Goal: Task Accomplishment & Management: Manage account settings

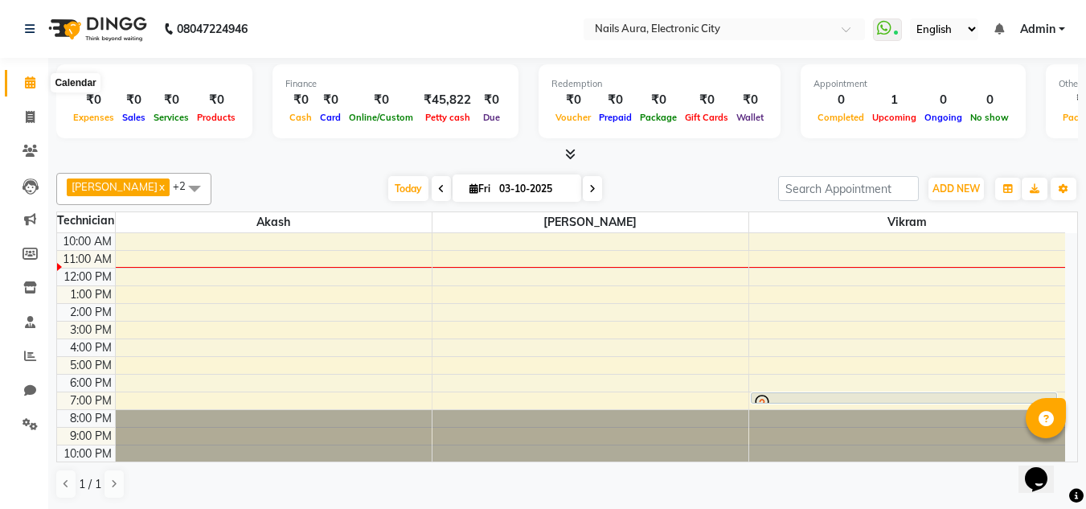
click at [31, 78] on icon at bounding box center [30, 82] width 10 height 12
click at [26, 119] on icon at bounding box center [30, 117] width 9 height 12
select select "service"
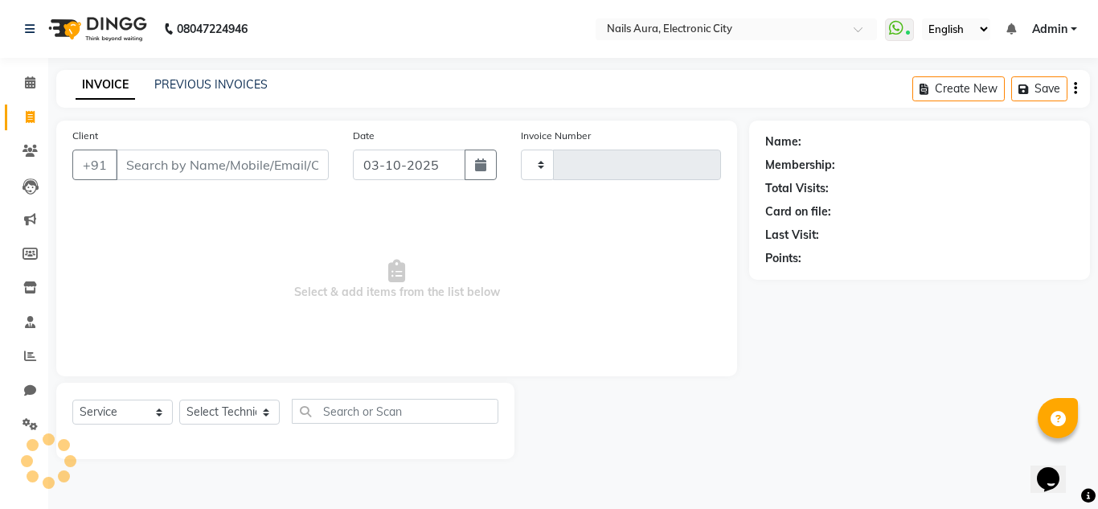
type input "0778"
select select "8179"
click at [204, 83] on link "PREVIOUS INVOICES" at bounding box center [210, 84] width 113 height 14
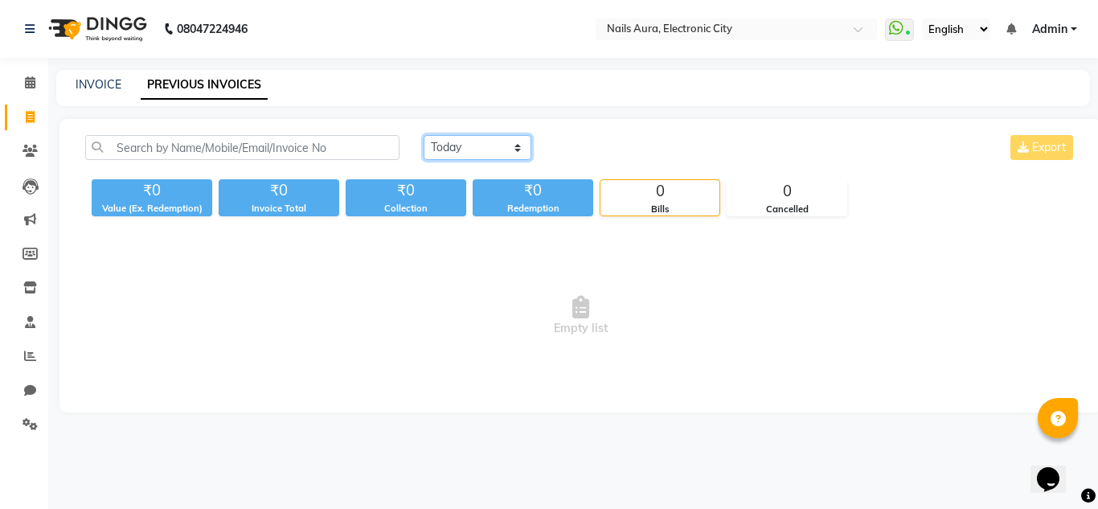
click at [483, 152] on select "[DATE] [DATE] Custom Range" at bounding box center [477, 147] width 108 height 25
select select "[DATE]"
click at [423, 135] on select "[DATE] [DATE] Custom Range" at bounding box center [477, 147] width 108 height 25
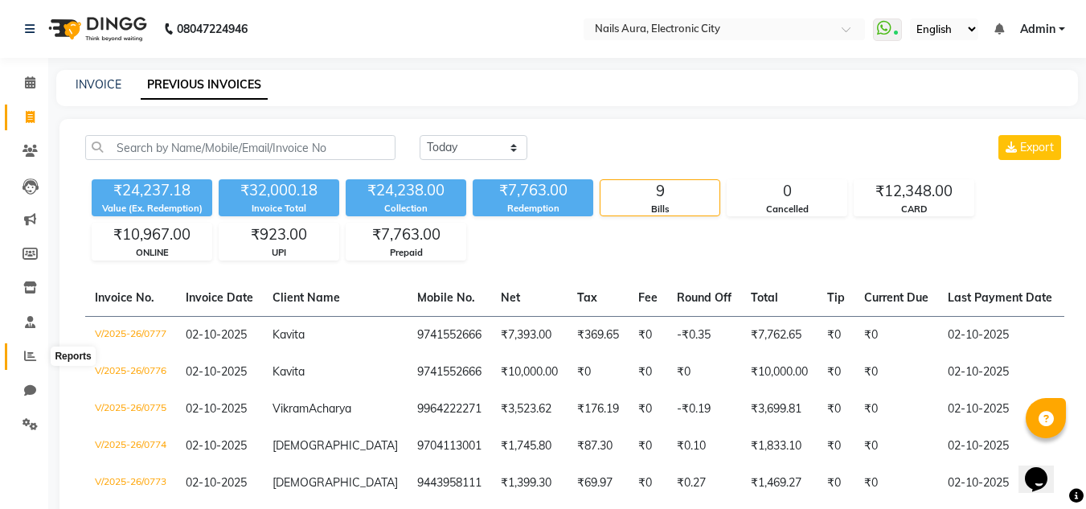
click at [28, 356] on icon at bounding box center [30, 356] width 12 height 12
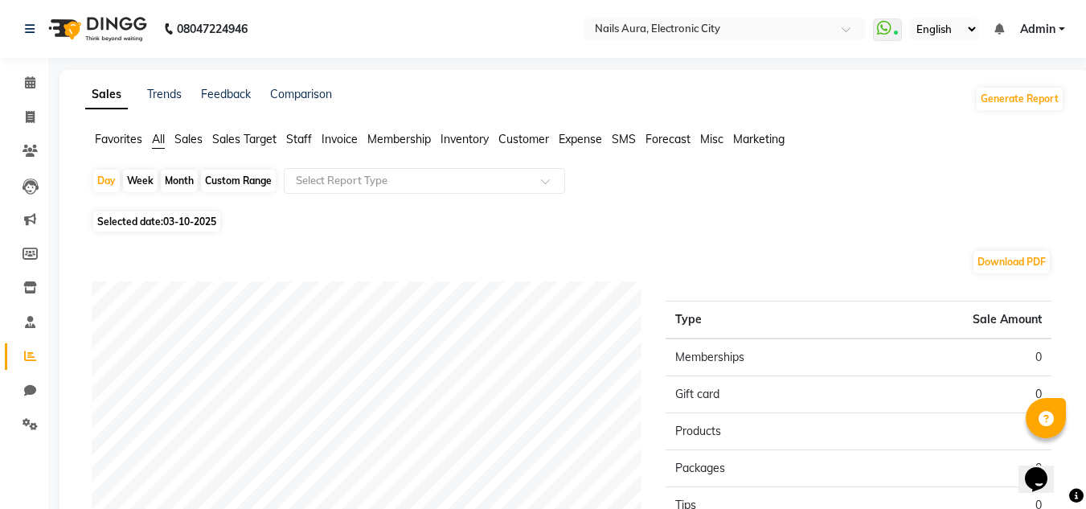
click at [297, 139] on span "Staff" at bounding box center [299, 139] width 26 height 14
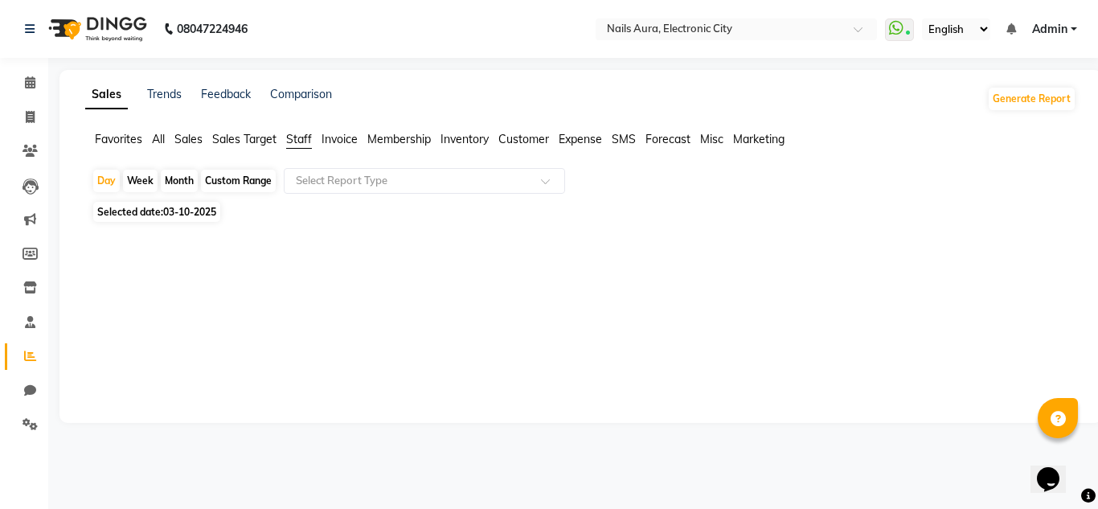
click at [189, 207] on span "03-10-2025" at bounding box center [189, 212] width 53 height 12
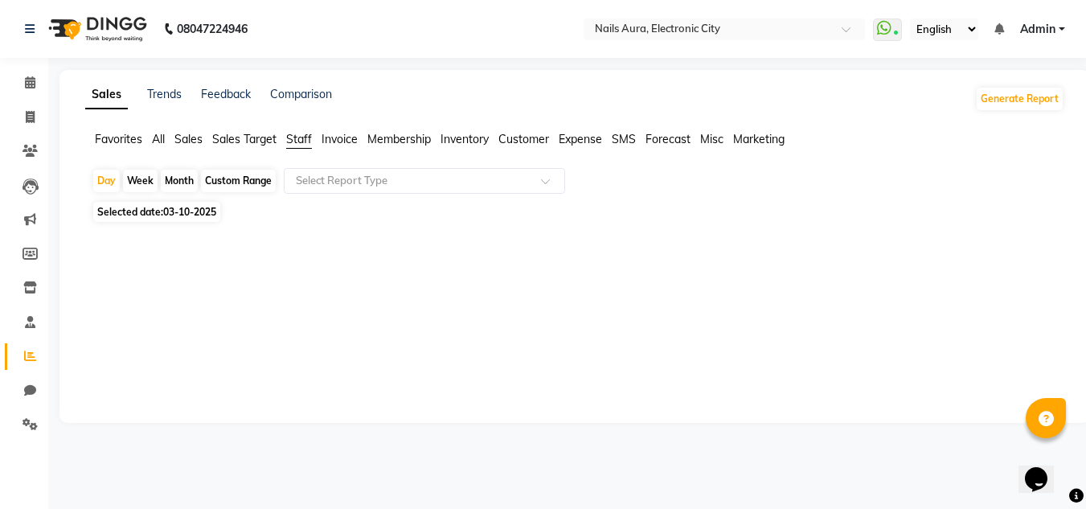
select select "10"
select select "2025"
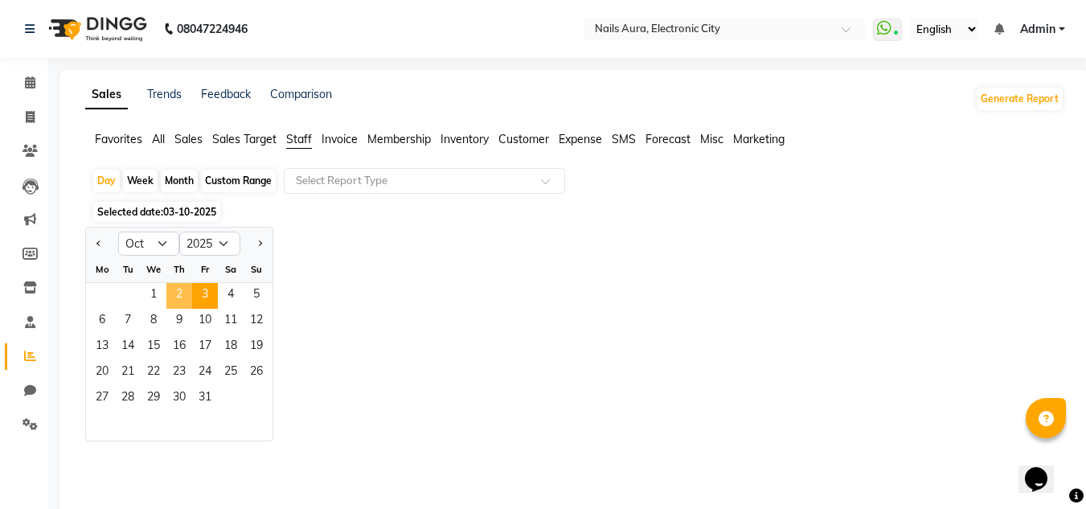
click at [186, 297] on span "2" at bounding box center [179, 296] width 26 height 26
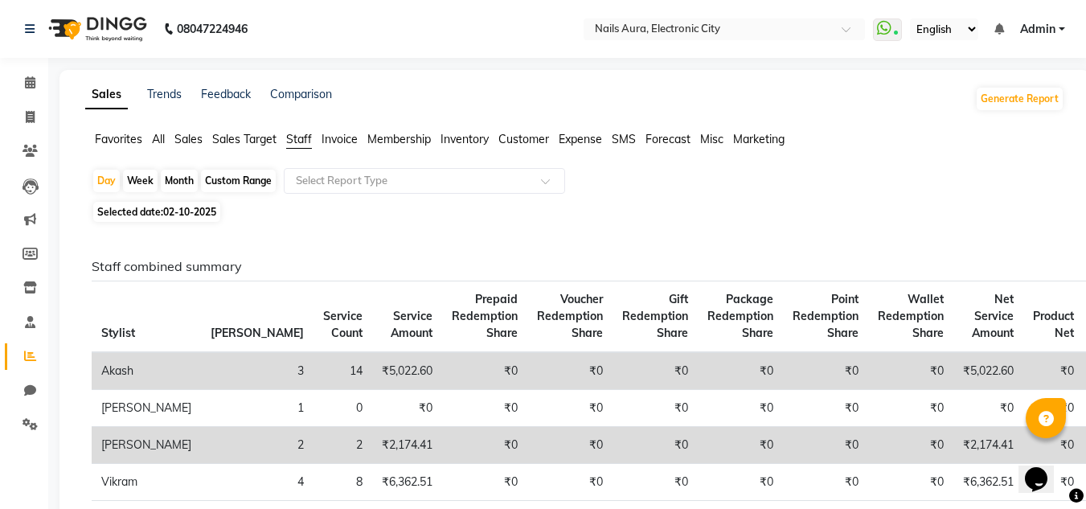
click at [193, 209] on span "02-10-2025" at bounding box center [189, 212] width 53 height 12
select select "10"
select select "2025"
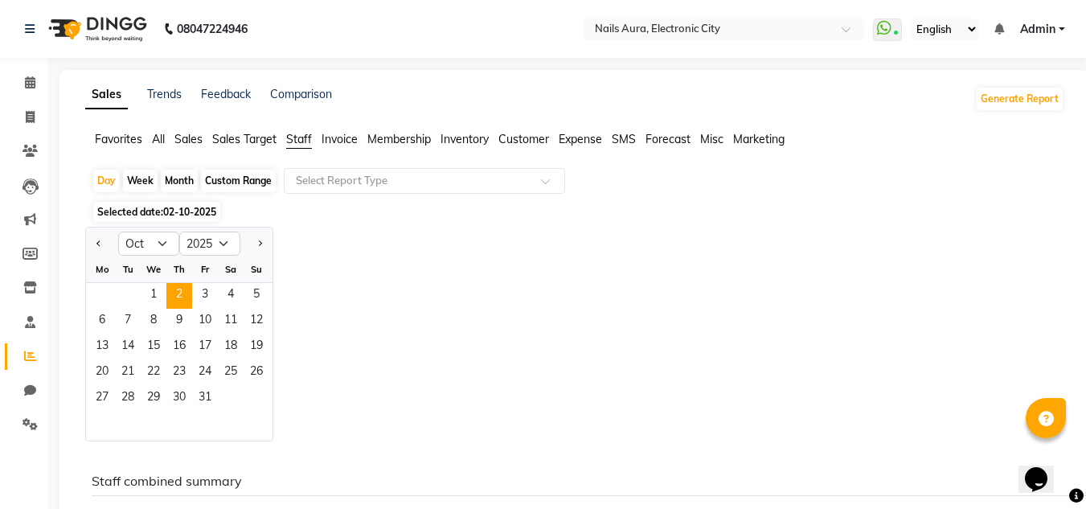
click at [178, 178] on div "Month" at bounding box center [179, 181] width 37 height 22
select select "10"
select select "2025"
click at [162, 293] on span "1" at bounding box center [154, 296] width 26 height 26
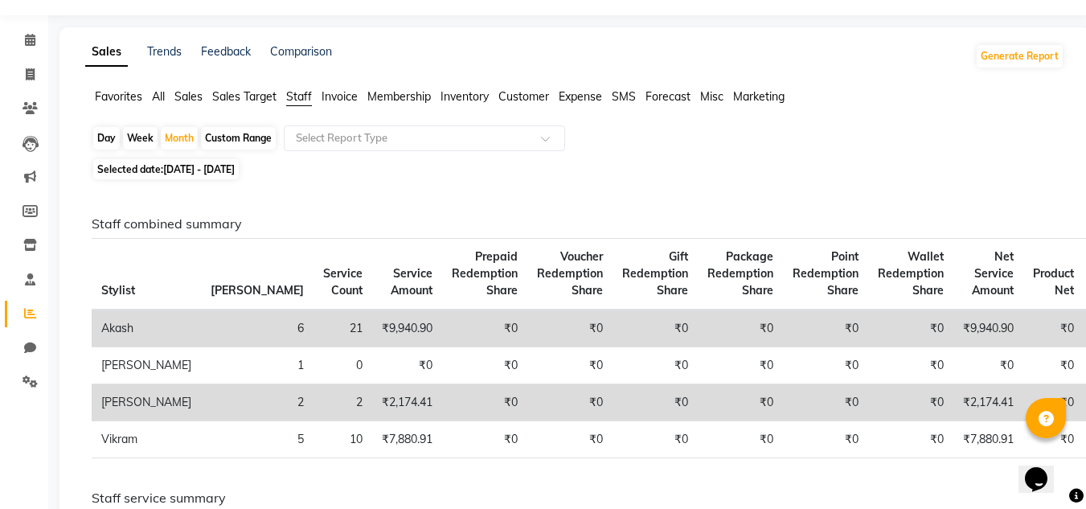
scroll to position [80, 0]
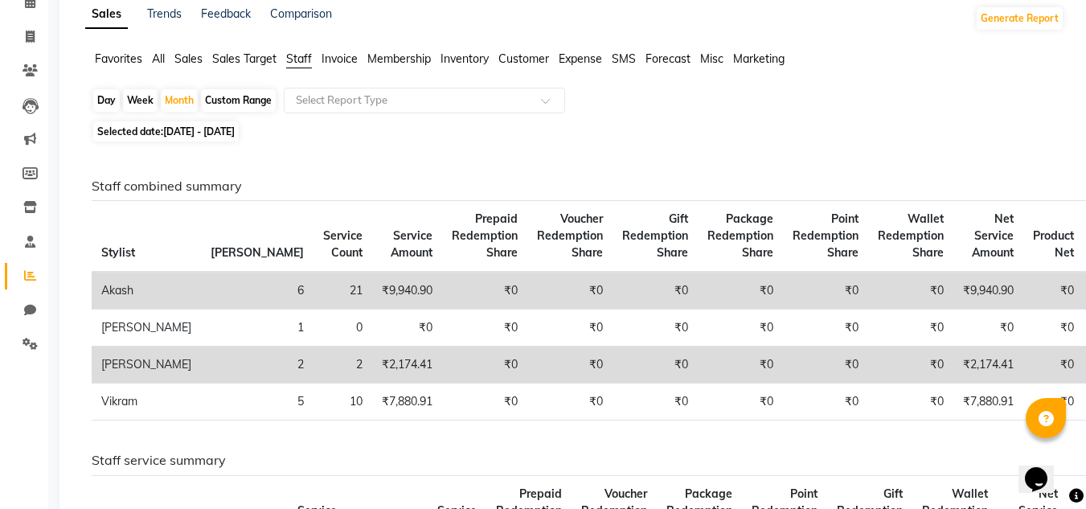
click at [223, 138] on span "Selected date: [DATE] - [DATE]" at bounding box center [165, 131] width 145 height 20
select select "10"
select select "2025"
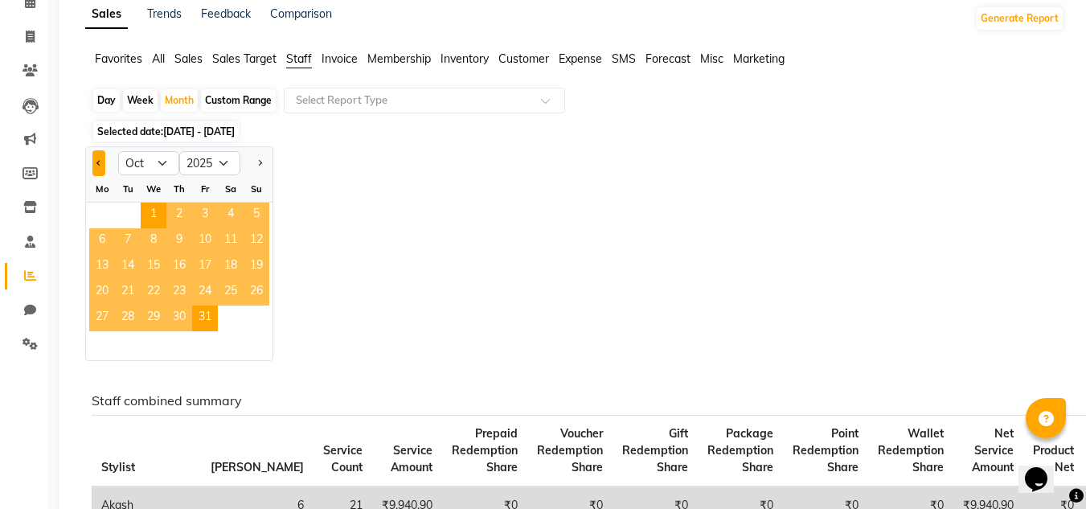
click at [98, 166] on button "Previous month" at bounding box center [98, 163] width 13 height 26
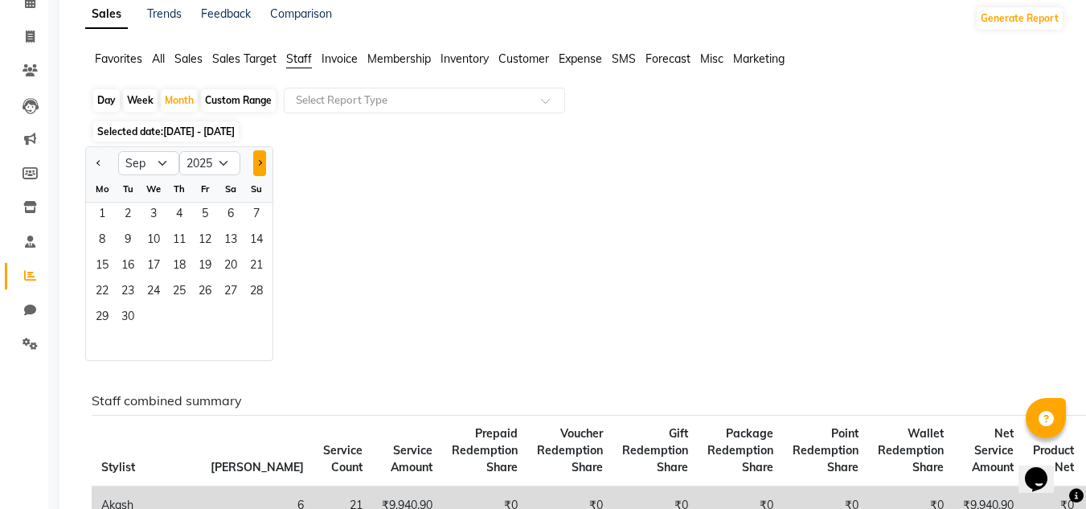
click at [254, 162] on button "Next month" at bounding box center [259, 163] width 13 height 26
select select "10"
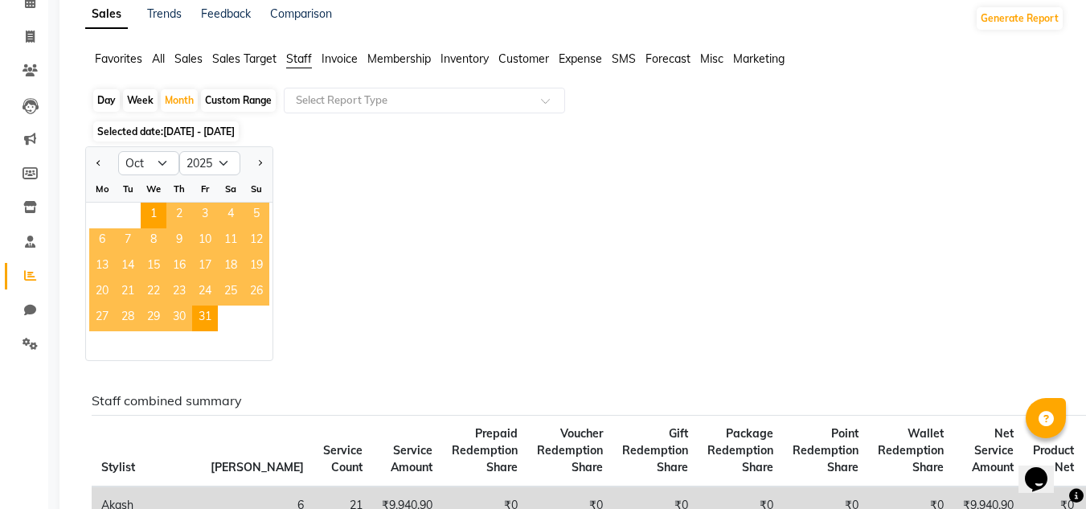
click at [204, 130] on span "[DATE] - [DATE]" at bounding box center [199, 131] width 72 height 12
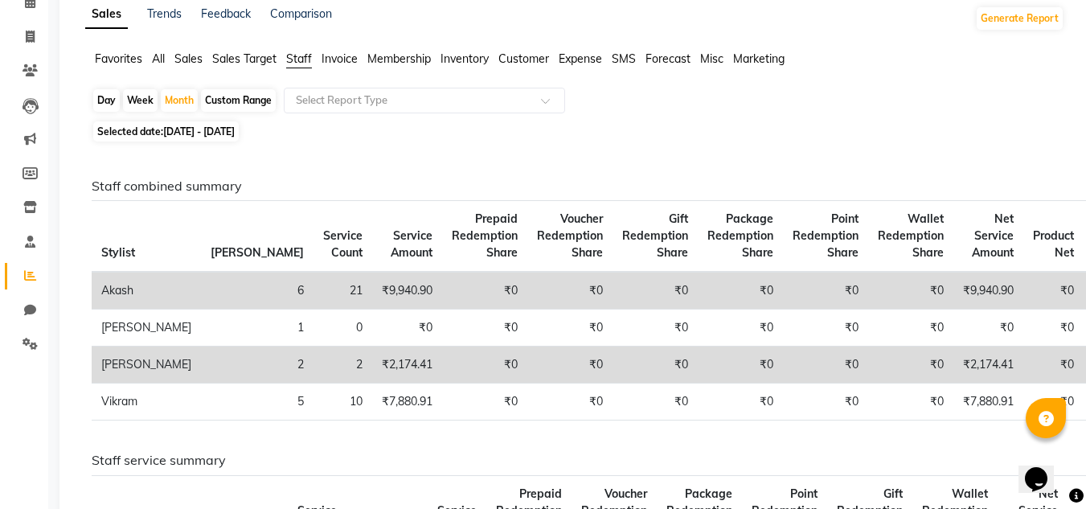
click at [112, 98] on div "Day" at bounding box center [106, 100] width 27 height 22
select select "10"
select select "2025"
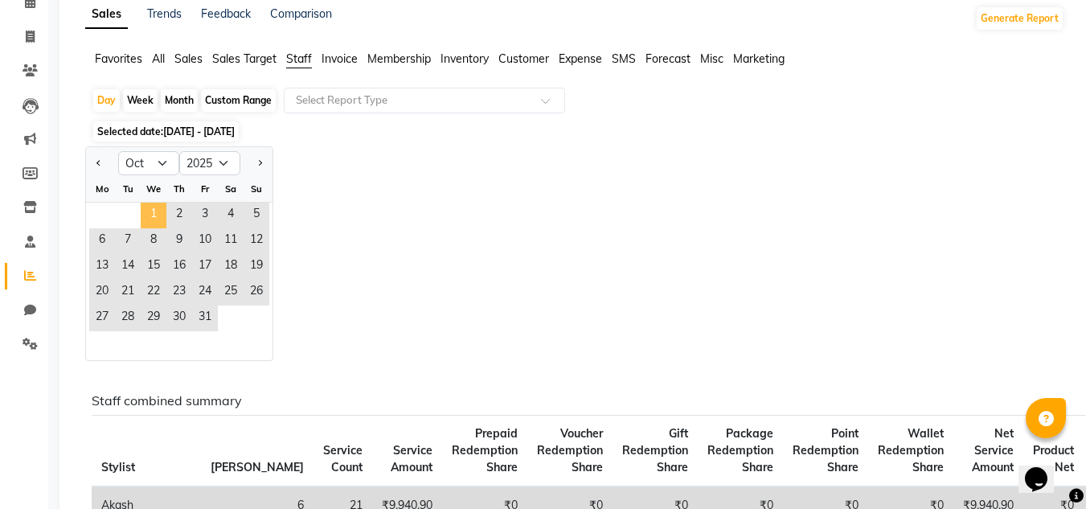
click at [151, 217] on span "1" at bounding box center [154, 215] width 26 height 26
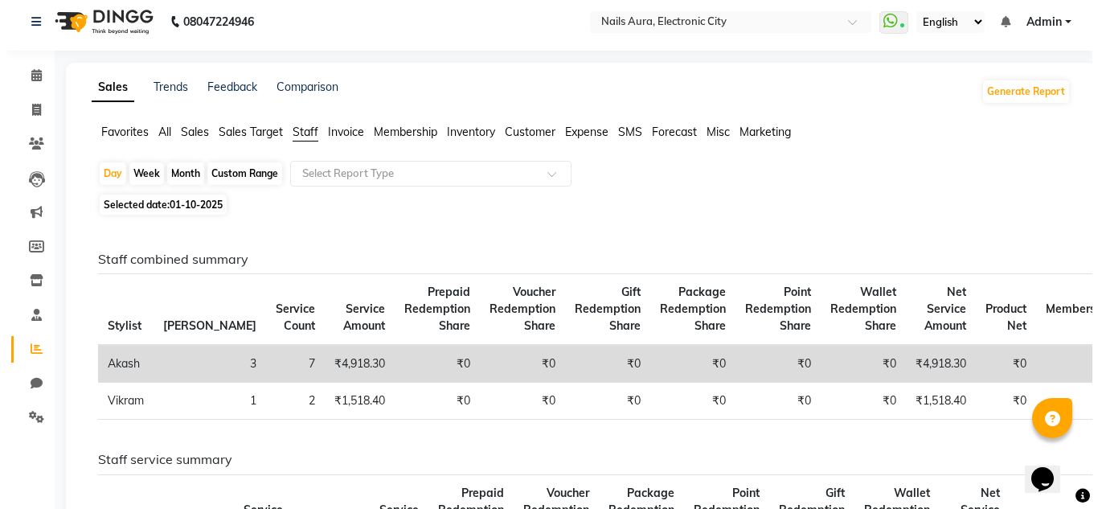
scroll to position [0, 0]
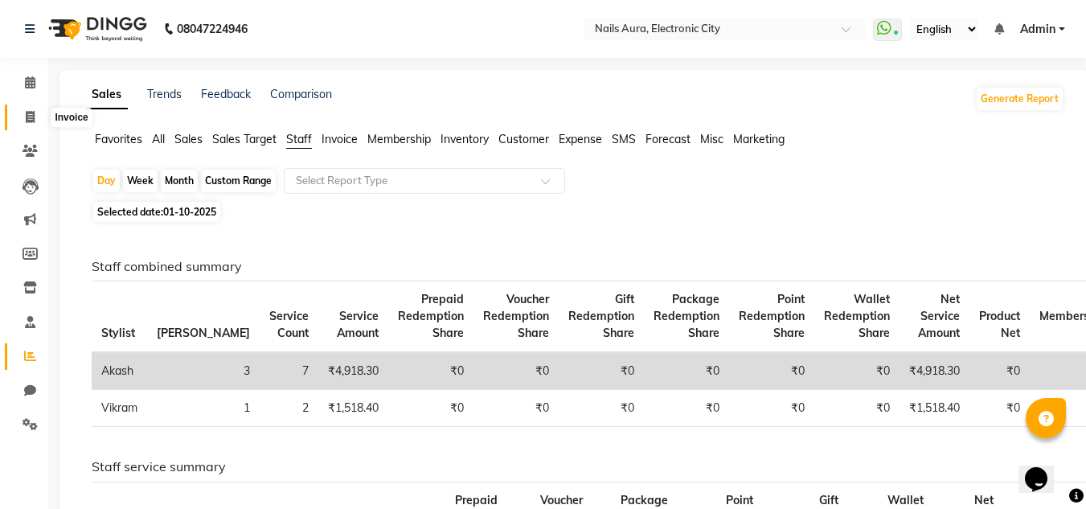
click at [26, 116] on icon at bounding box center [30, 117] width 9 height 12
select select "service"
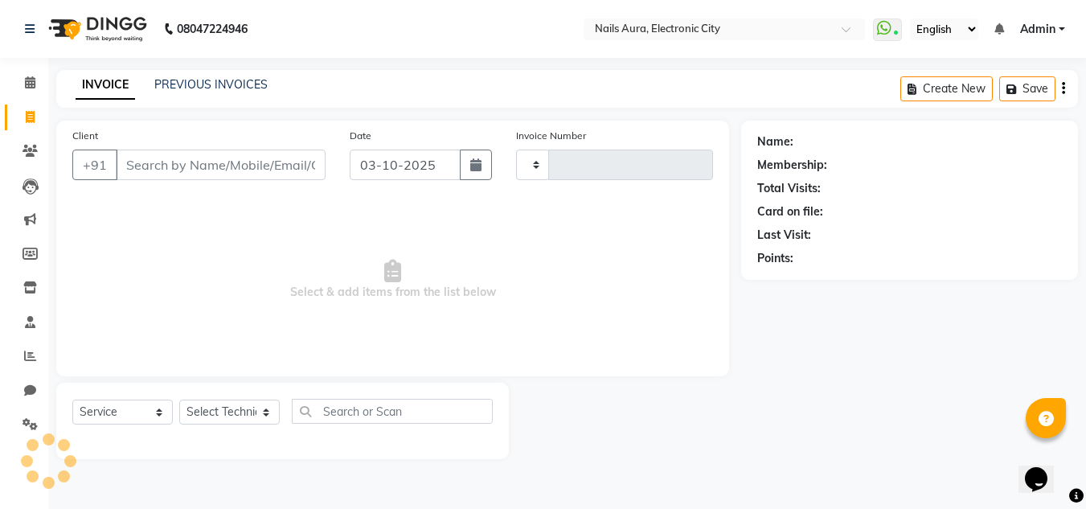
type input "0778"
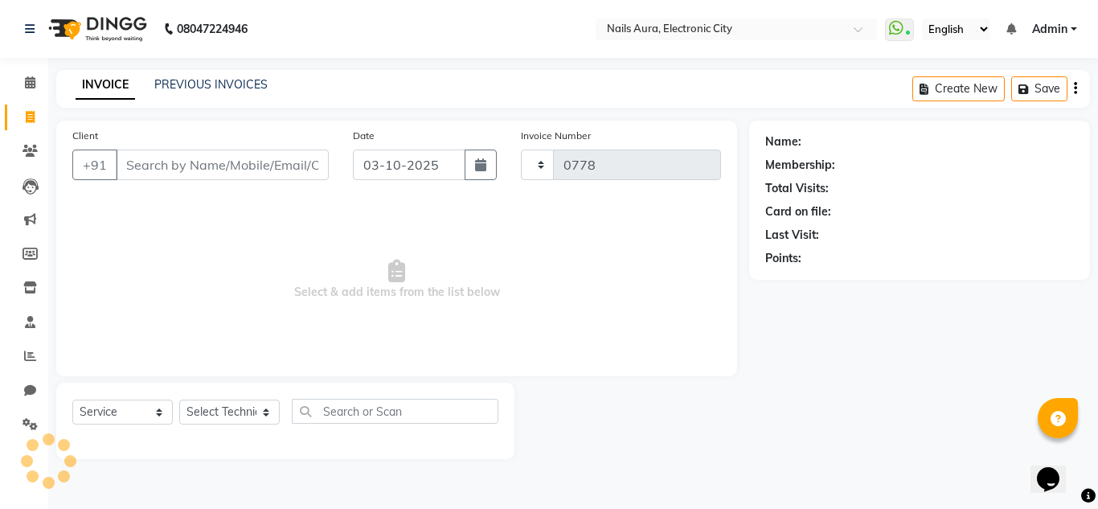
select select "8179"
click at [227, 82] on link "PREVIOUS INVOICES" at bounding box center [210, 84] width 113 height 14
